Goal: Transaction & Acquisition: Purchase product/service

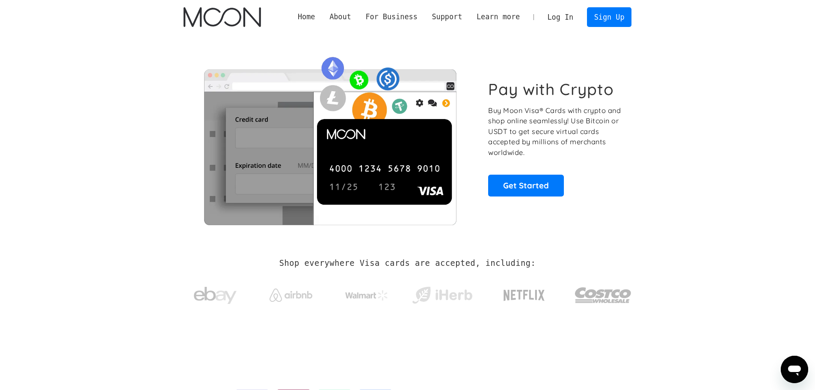
click at [391, 16] on link "Log In" at bounding box center [561, 17] width 40 height 19
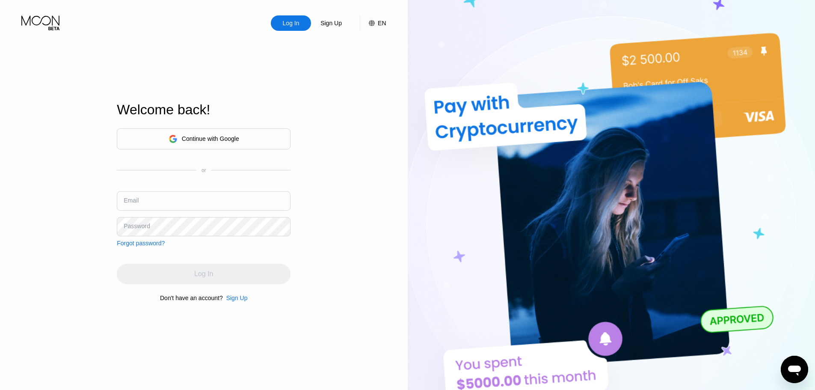
click at [176, 205] on input "text" at bounding box center [204, 200] width 174 height 19
paste input "[EMAIL_ADDRESS][DOMAIN_NAME]"
type input "[EMAIL_ADDRESS][DOMAIN_NAME]"
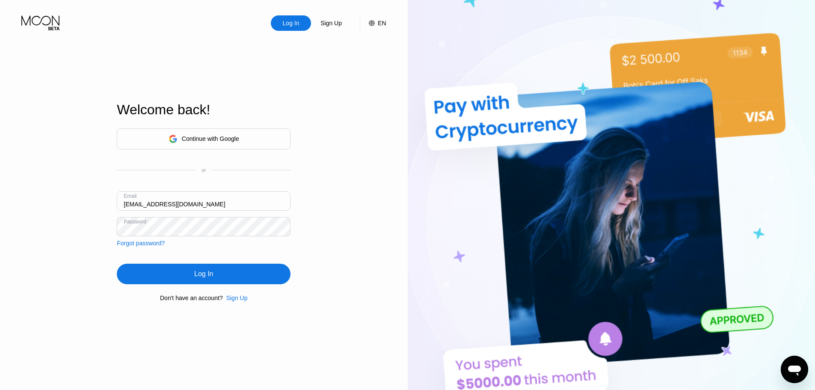
click at [246, 280] on div "Log In" at bounding box center [204, 274] width 174 height 21
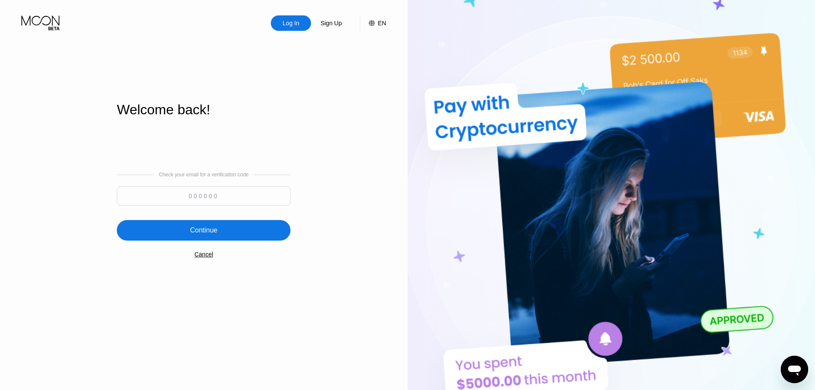
click at [233, 197] on input at bounding box center [204, 195] width 174 height 19
paste input "338732"
type input "338732"
click at [255, 238] on div "Continue" at bounding box center [204, 230] width 174 height 21
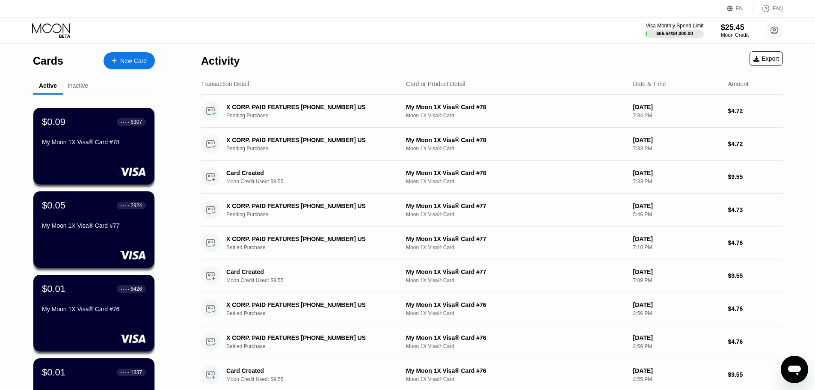
click at [380, 48] on div "Activity Export" at bounding box center [492, 59] width 582 height 30
click at [137, 59] on div "New Card" at bounding box center [133, 60] width 27 height 7
click at [131, 59] on div "New Card" at bounding box center [133, 60] width 27 height 7
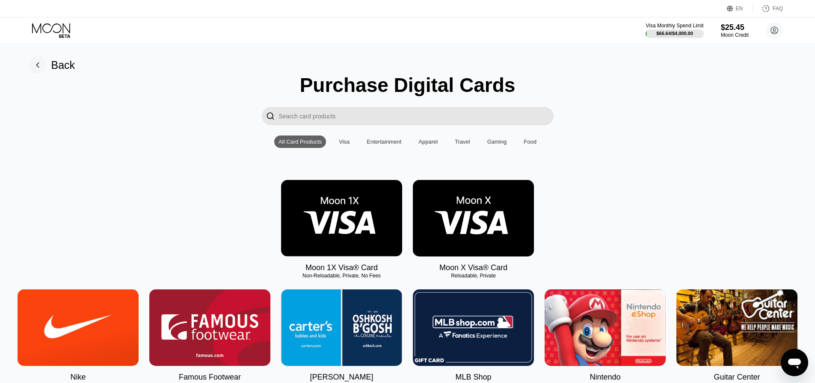
click at [342, 224] on img at bounding box center [341, 218] width 121 height 77
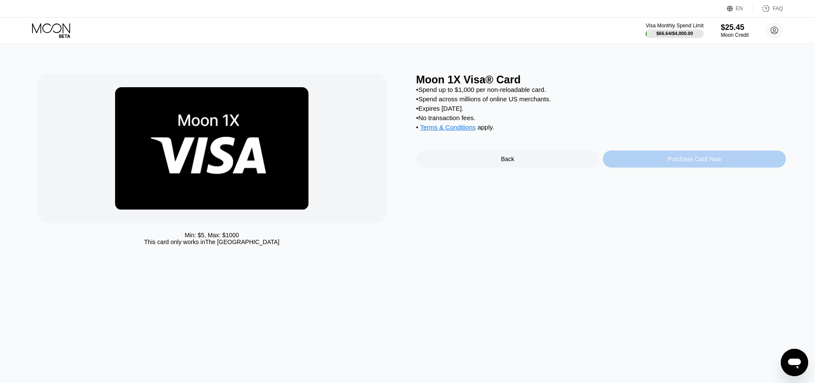
click at [671, 162] on div "Purchase Card Now" at bounding box center [694, 159] width 183 height 17
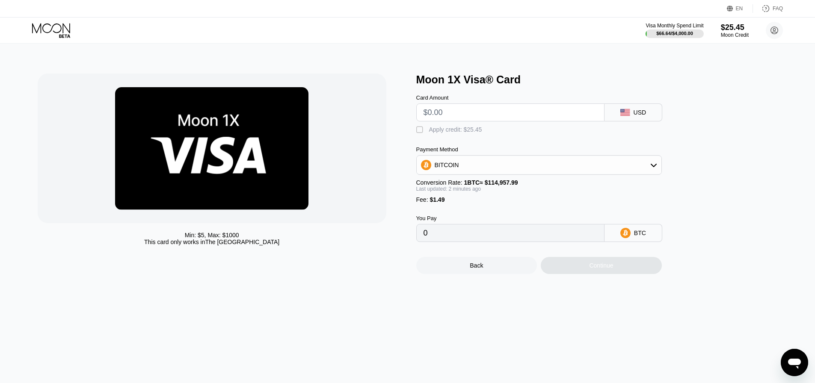
click at [524, 117] on input "text" at bounding box center [511, 112] width 174 height 17
type input "$9"
type input "0.00009126"
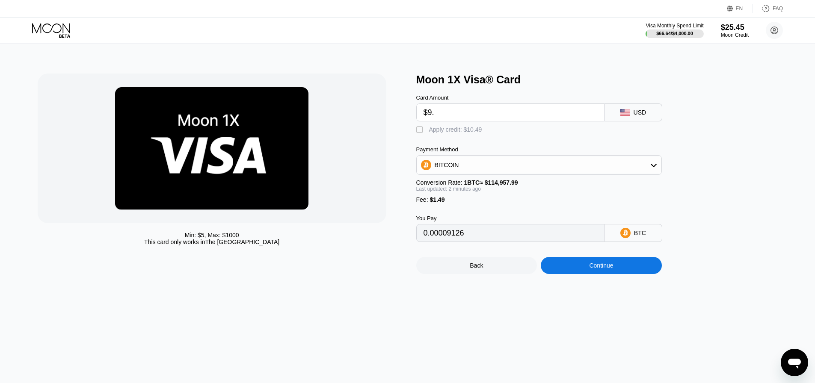
type input "$9.3"
type input "0.00009387"
type input "$9.34"
type input "0.00009421"
type input "$9.3"
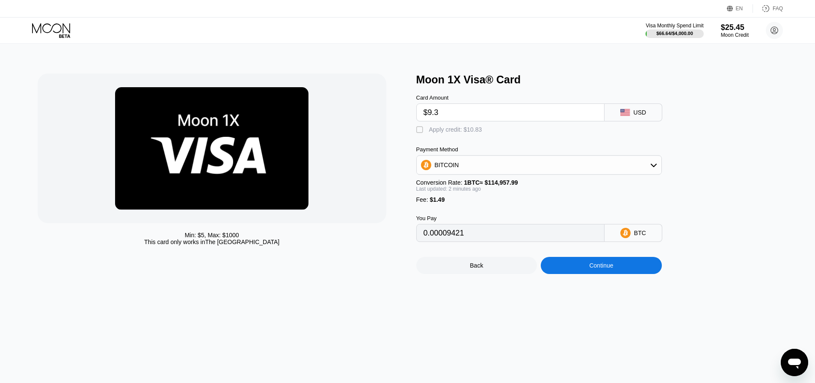
type input "0.00009387"
type input "$9."
type input "0.00009126"
type input "$9.4"
type input "0.00009474"
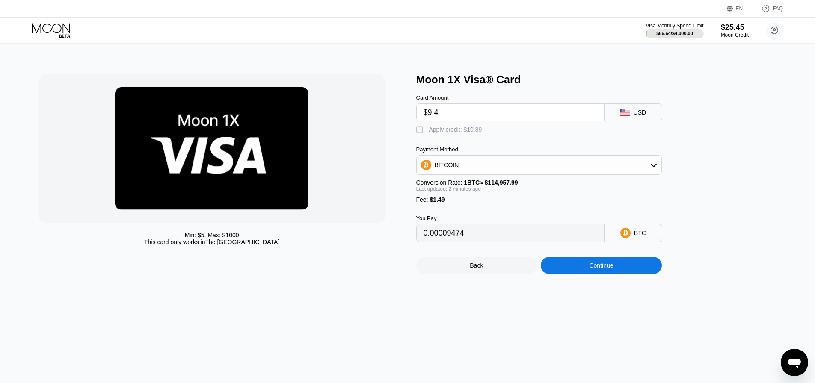
type input "$9.45"
type input "0.00009517"
type input "$9.45"
click at [477, 133] on div "Apply credit: $10.94" at bounding box center [455, 129] width 53 height 7
type input "0"
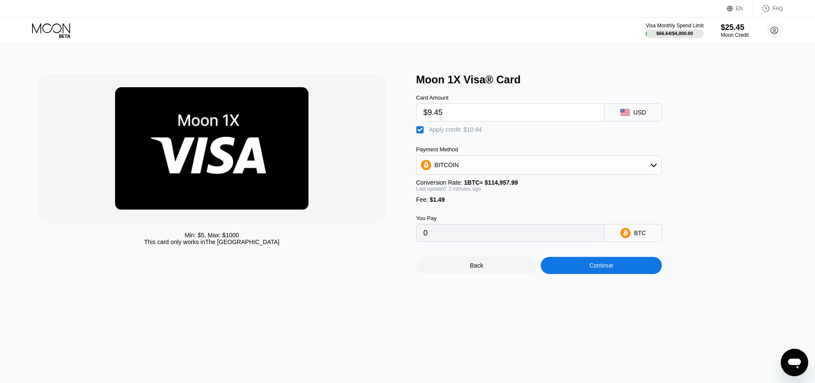
drag, startPoint x: 260, startPoint y: 333, endPoint x: 404, endPoint y: 259, distance: 161.0
click at [263, 332] on div "Min: $ 5 , Max: $ 1000 This card only works in The United States Moon 1X Visa® …" at bounding box center [408, 214] width 822 height 340
click at [594, 269] on div "Continue" at bounding box center [601, 265] width 121 height 17
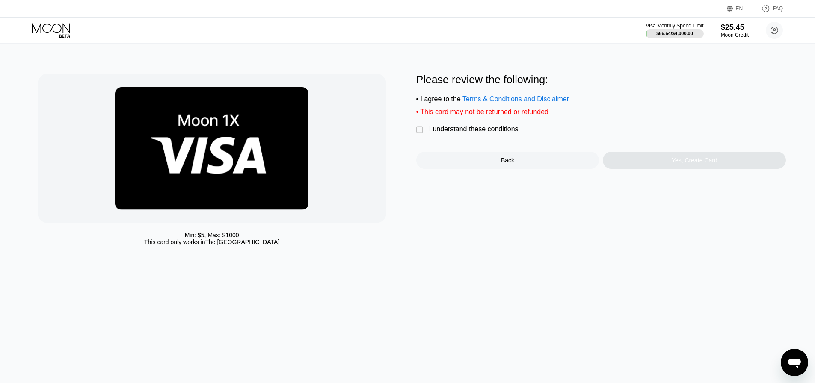
click at [484, 130] on div "I understand these conditions" at bounding box center [473, 129] width 89 height 8
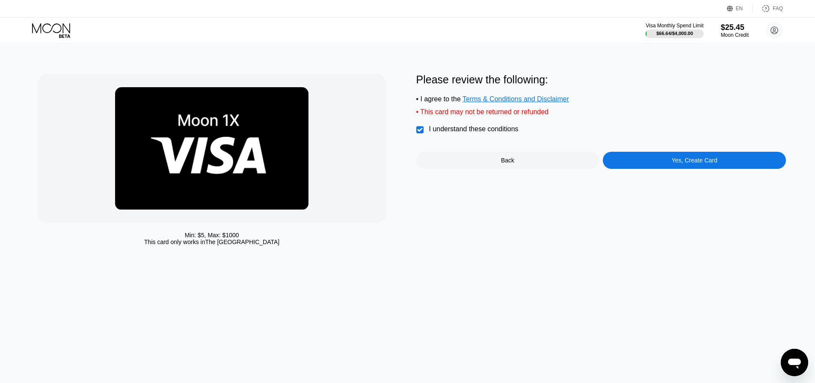
click at [643, 153] on div "Please review the following: • I agree to the Terms & Conditions and Disclaimer…" at bounding box center [601, 121] width 370 height 95
click at [643, 162] on div "Yes, Create Card" at bounding box center [694, 160] width 183 height 17
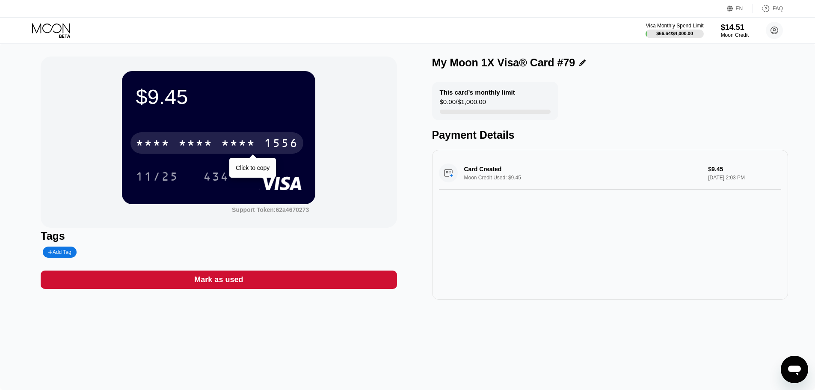
drag, startPoint x: 174, startPoint y: 146, endPoint x: 205, endPoint y: 140, distance: 31.8
click at [174, 146] on div "* * * * * * * * * * * * 1556" at bounding box center [217, 142] width 173 height 21
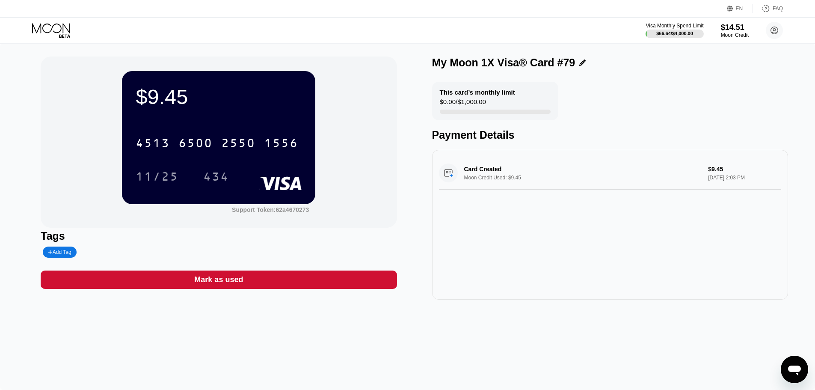
click at [48, 17] on div "EN Language English Save FAQ" at bounding box center [407, 9] width 815 height 18
click at [50, 26] on icon at bounding box center [52, 30] width 40 height 15
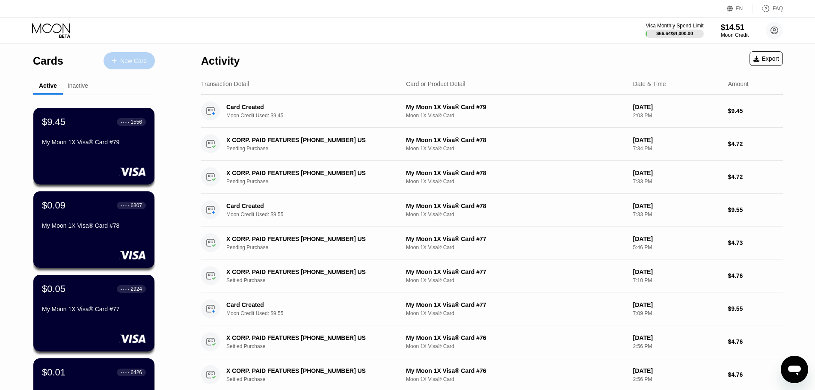
click at [142, 64] on div "New Card" at bounding box center [133, 60] width 27 height 7
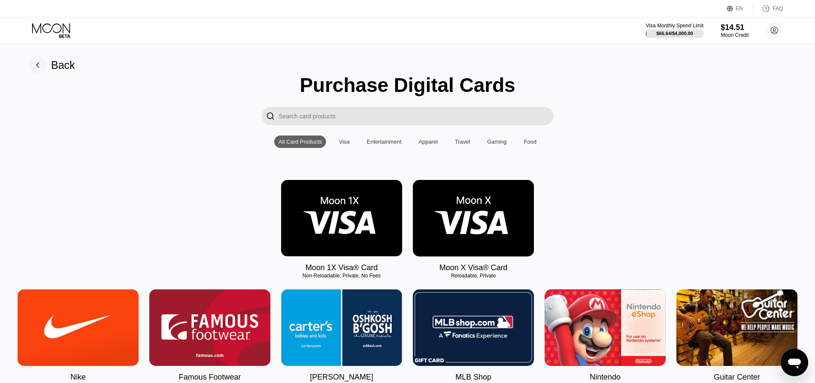
click at [335, 237] on img at bounding box center [341, 218] width 121 height 77
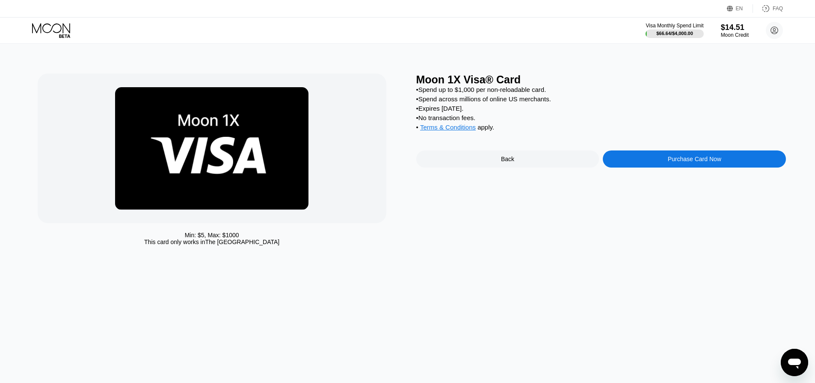
click at [655, 163] on div "Purchase Card Now" at bounding box center [694, 159] width 183 height 17
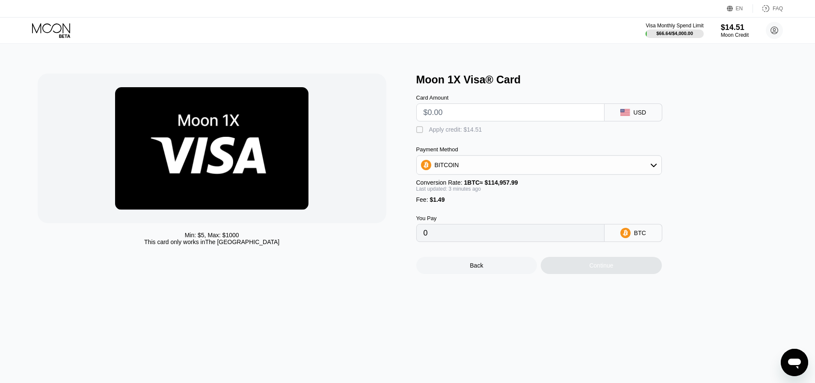
click at [484, 121] on input "text" at bounding box center [511, 112] width 174 height 17
type input "$9"
type input "0.00009126"
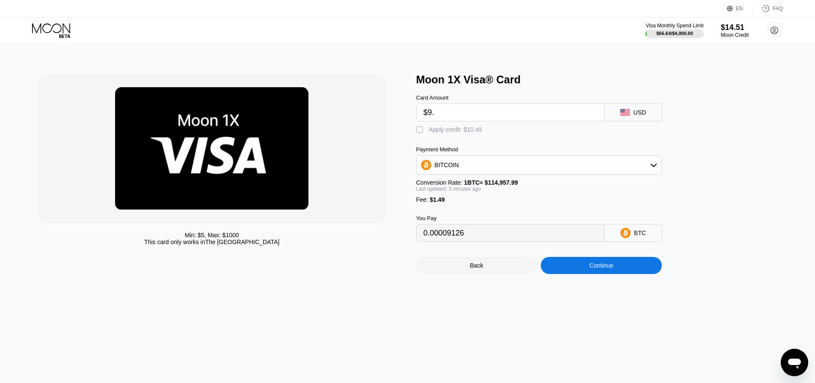
type input "$9.3"
type input "0.00009389"
type input "$9.3"
type input "0.00009389"
type input "$9."
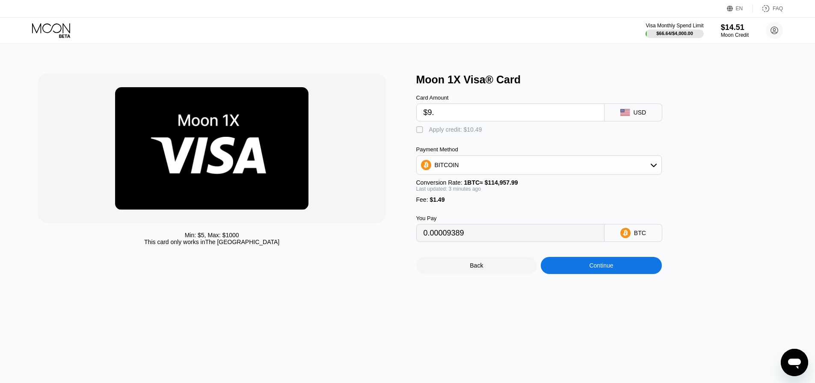
type input "0.00009128"
type input "$9.4"
type input "0.00009476"
type input "$9.45"
type input "0.00009519"
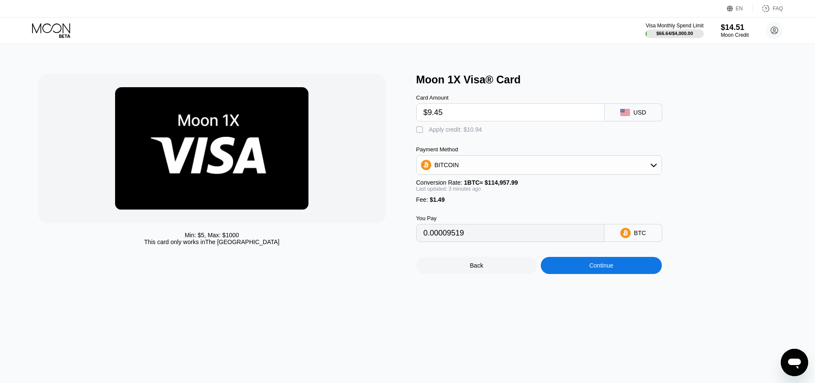
type input "$9.45"
click at [467, 133] on div "Apply credit: $10.94" at bounding box center [455, 129] width 53 height 7
type input "0"
click at [578, 264] on div "Back Continue" at bounding box center [553, 258] width 274 height 32
click at [581, 273] on div "Continue" at bounding box center [601, 265] width 121 height 17
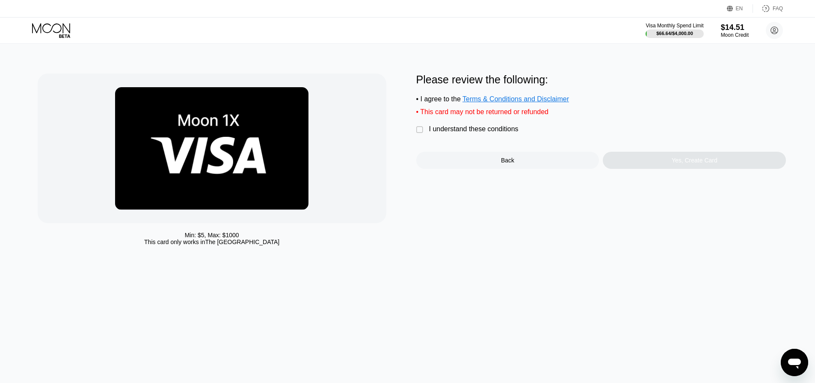
click at [457, 130] on div "I understand these conditions" at bounding box center [473, 129] width 89 height 8
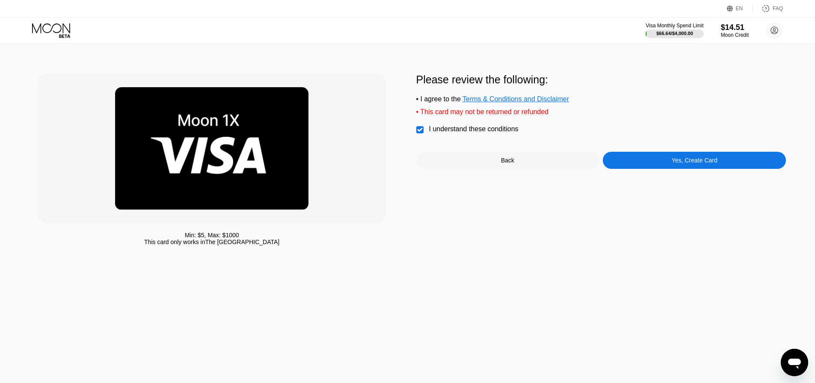
click at [648, 160] on div "Yes, Create Card" at bounding box center [694, 160] width 183 height 17
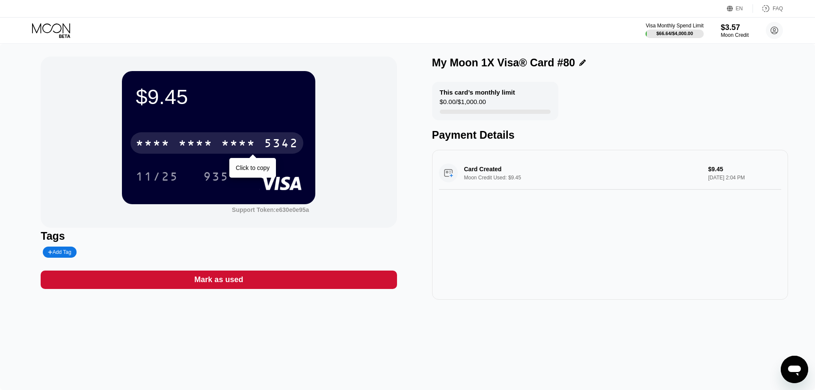
click at [228, 158] on div "* * * * * * * * * * * * 5342 Click to copy 11/25 935" at bounding box center [219, 151] width 166 height 51
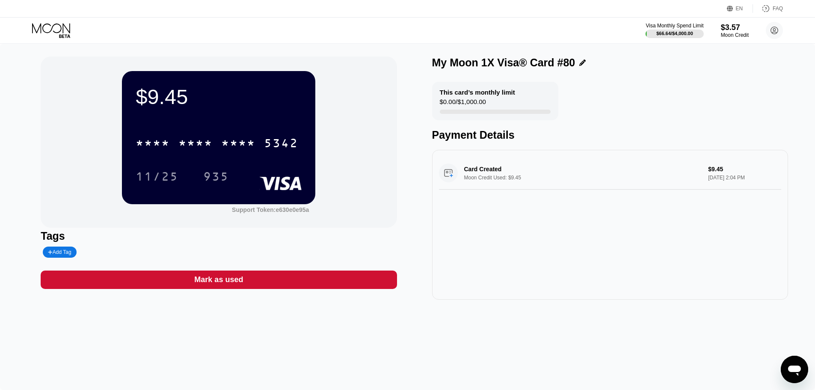
click at [223, 150] on div "* * * *" at bounding box center [238, 144] width 34 height 14
click at [50, 25] on icon at bounding box center [51, 28] width 38 height 10
